Goal: Information Seeking & Learning: Learn about a topic

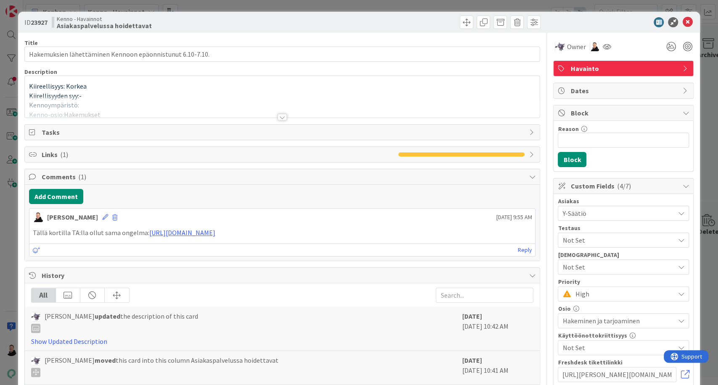
click at [277, 119] on div at bounding box center [281, 117] width 9 height 7
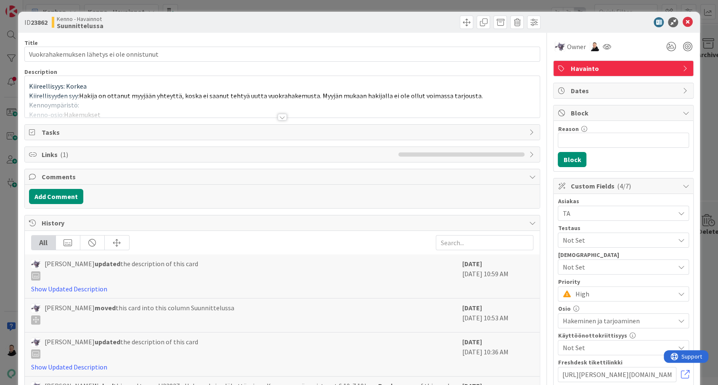
click at [280, 113] on div at bounding box center [282, 106] width 515 height 21
